Goal: Task Accomplishment & Management: Use online tool/utility

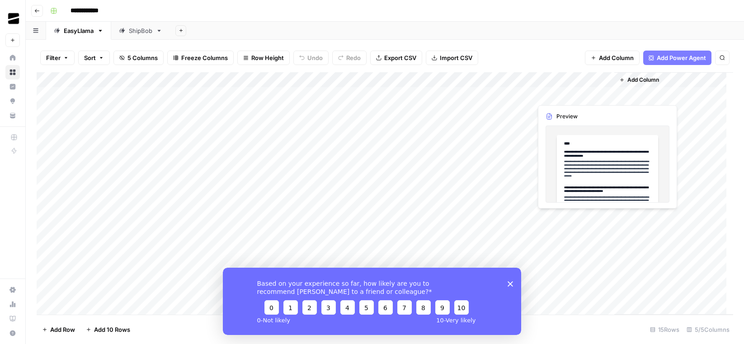
click at [582, 93] on div "Add Column" at bounding box center [385, 193] width 697 height 243
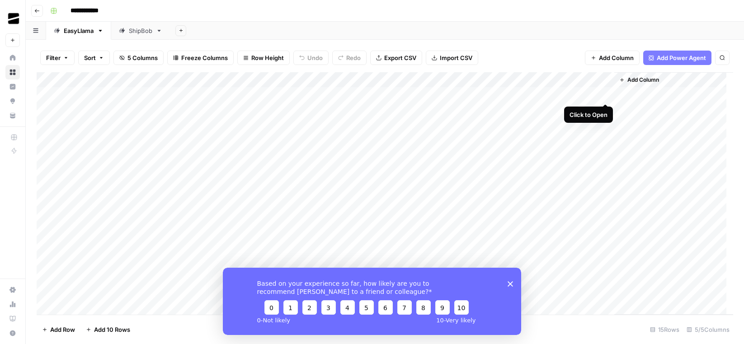
click at [604, 94] on div "Add Column" at bounding box center [385, 193] width 697 height 243
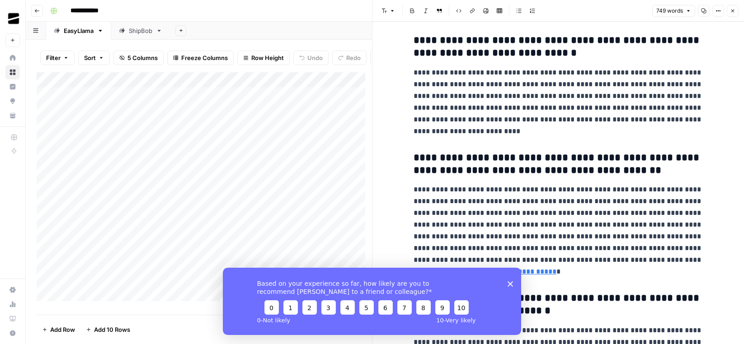
scroll to position [47, 0]
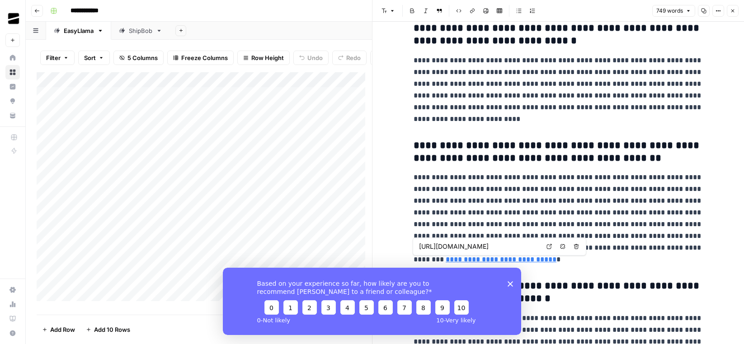
click at [510, 282] on polygon "Close survey" at bounding box center [510, 283] width 5 height 5
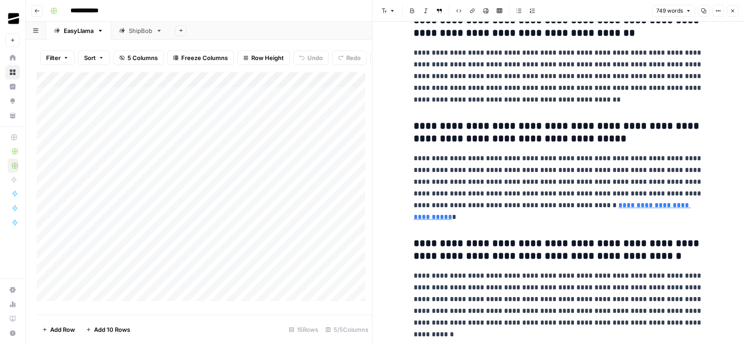
scroll to position [882, 0]
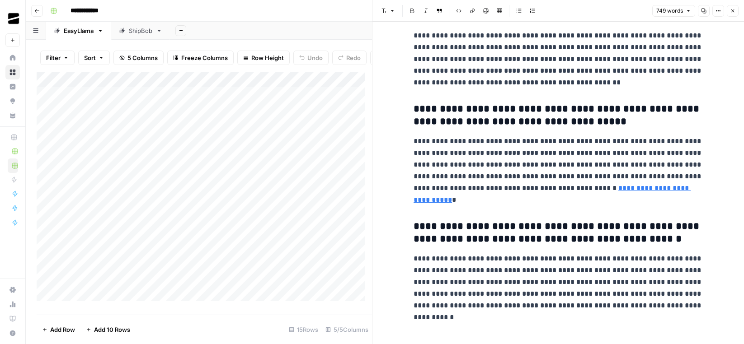
click at [149, 121] on div "Add Column" at bounding box center [204, 190] width 335 height 236
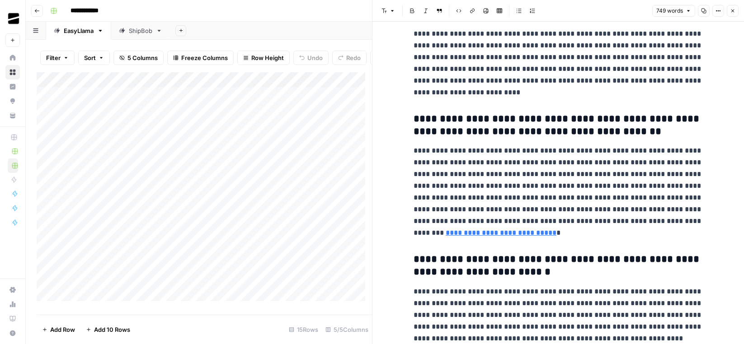
scroll to position [78, 0]
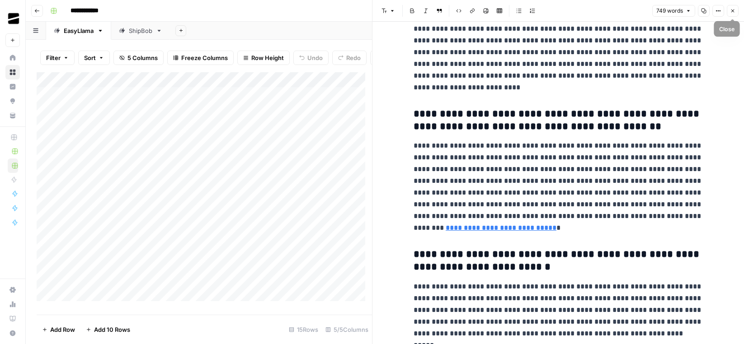
click at [736, 12] on button "Close" at bounding box center [733, 11] width 12 height 12
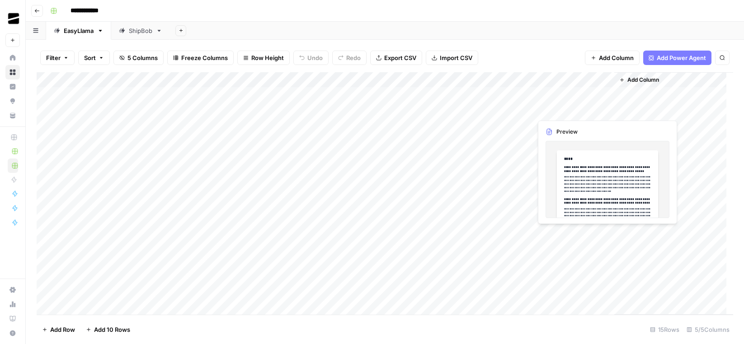
click at [552, 110] on div "Add Column" at bounding box center [385, 193] width 697 height 243
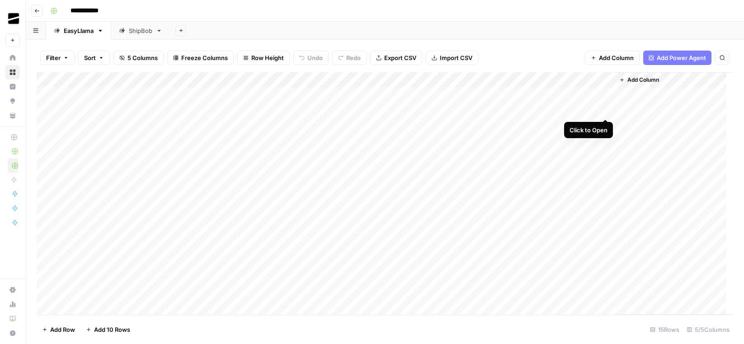
click at [606, 107] on div "Add Column" at bounding box center [385, 193] width 697 height 243
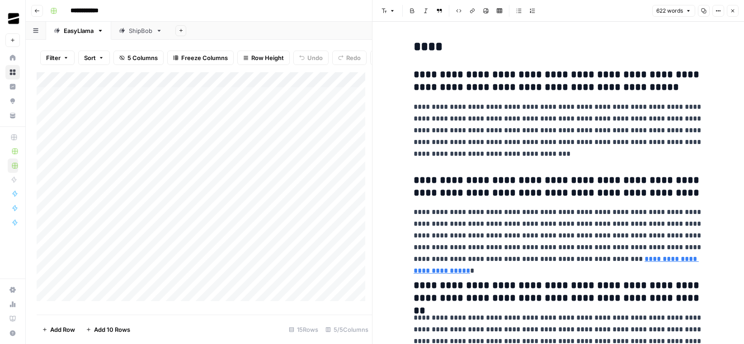
drag, startPoint x: 621, startPoint y: 90, endPoint x: 629, endPoint y: 89, distance: 8.2
click at [621, 90] on h3 "**********" at bounding box center [558, 81] width 289 height 25
drag, startPoint x: 685, startPoint y: 88, endPoint x: 397, endPoint y: 74, distance: 288.3
copy h3 "**********"
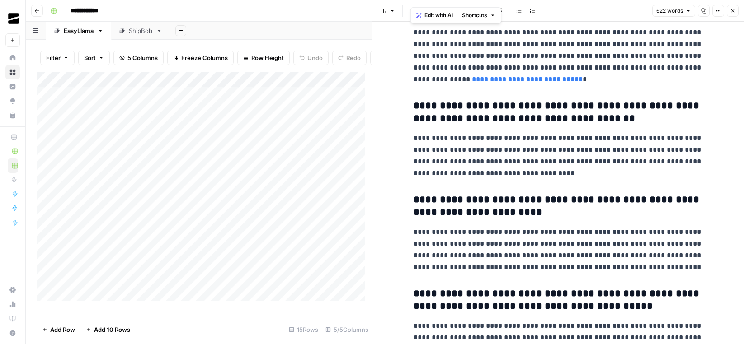
scroll to position [692, 0]
